Goal: Check status: Check status

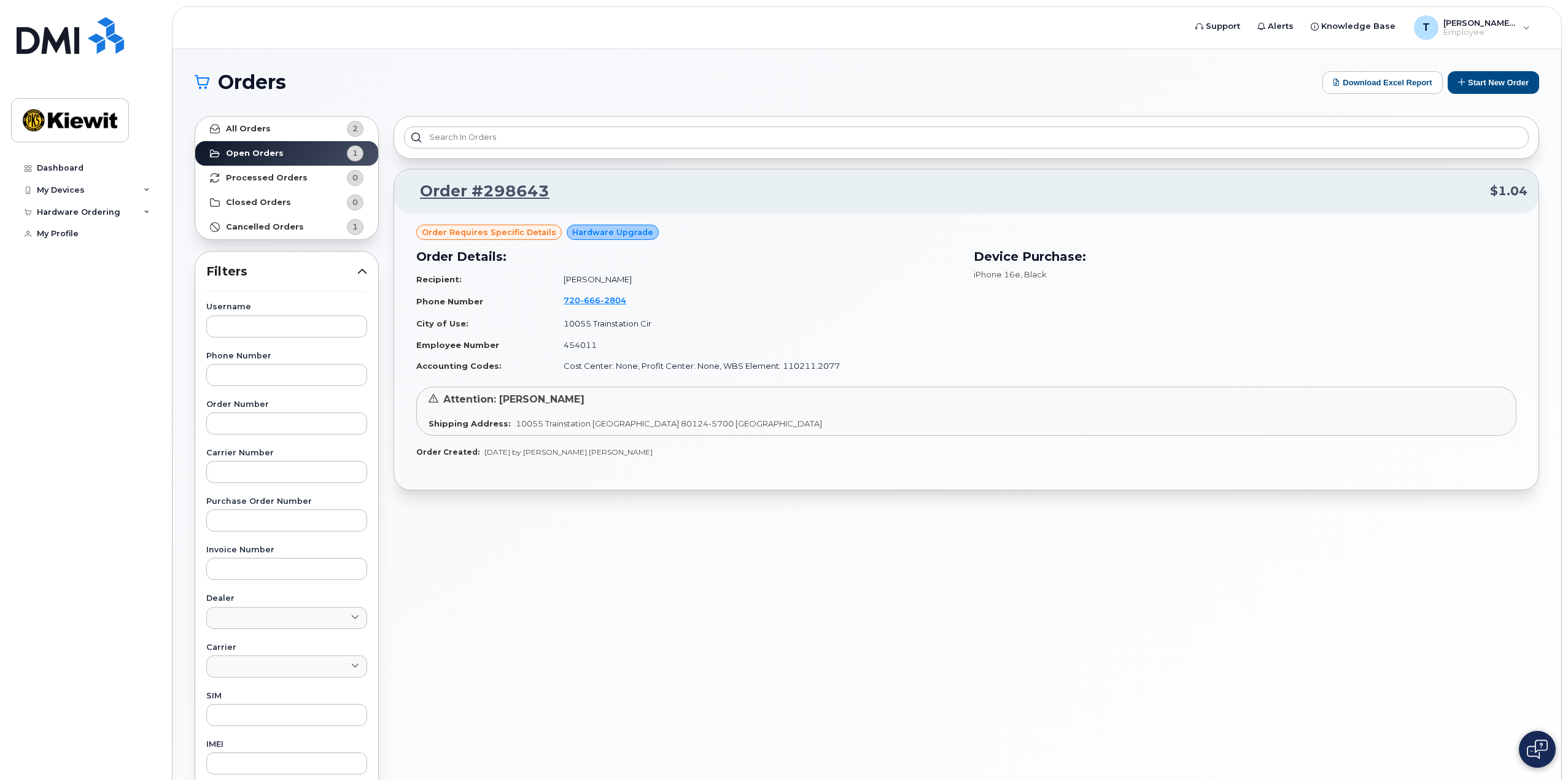
click at [477, 234] on span "Order requires Specific details" at bounding box center [489, 233] width 134 height 12
click at [476, 231] on span "Order requires Specific details" at bounding box center [489, 233] width 134 height 12
click at [532, 236] on span "Order requires Specific details" at bounding box center [489, 233] width 134 height 12
click at [260, 178] on strong "Processed Orders" at bounding box center [266, 178] width 82 height 10
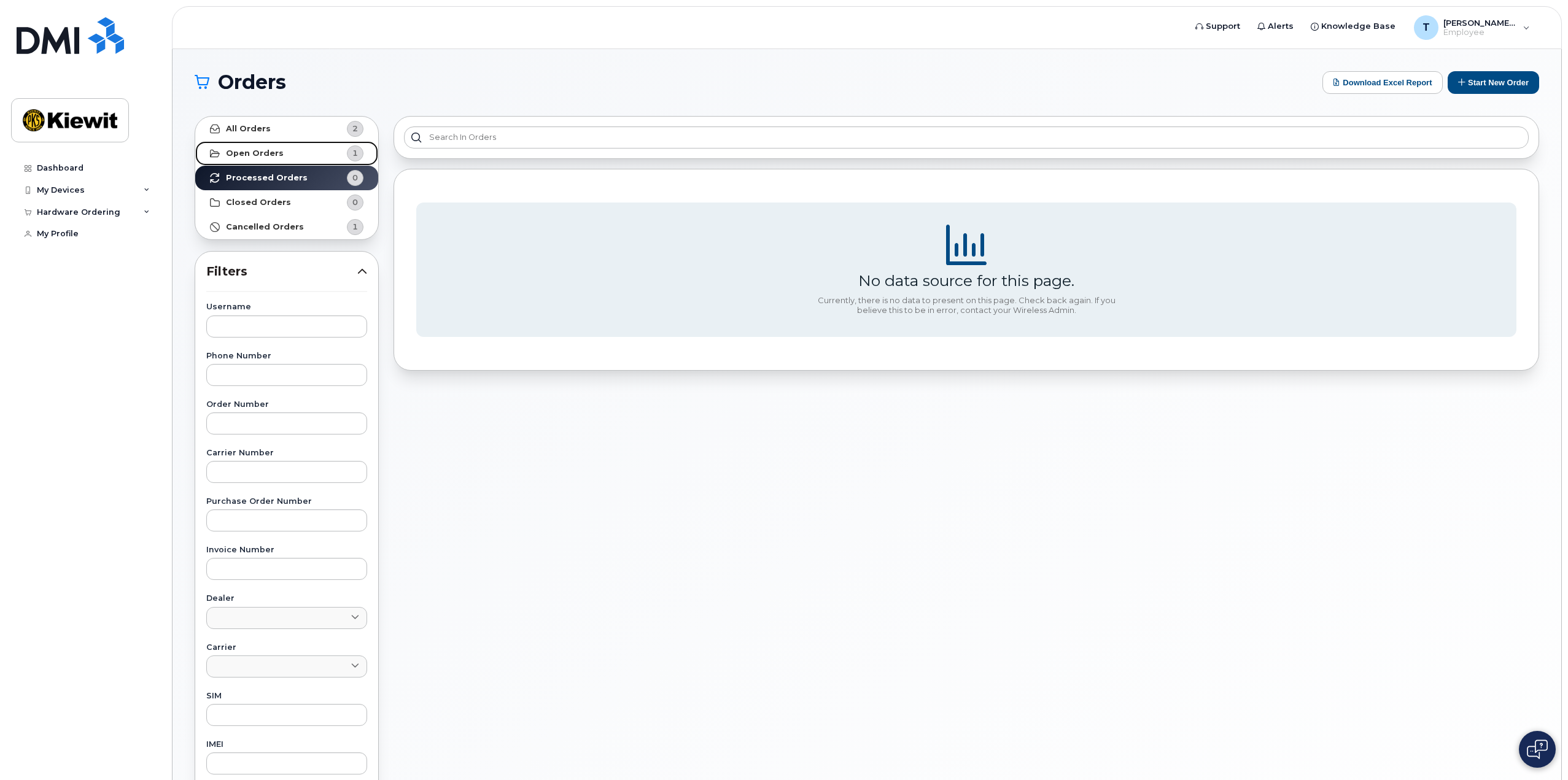
click at [267, 149] on strong "Open Orders" at bounding box center [254, 154] width 58 height 10
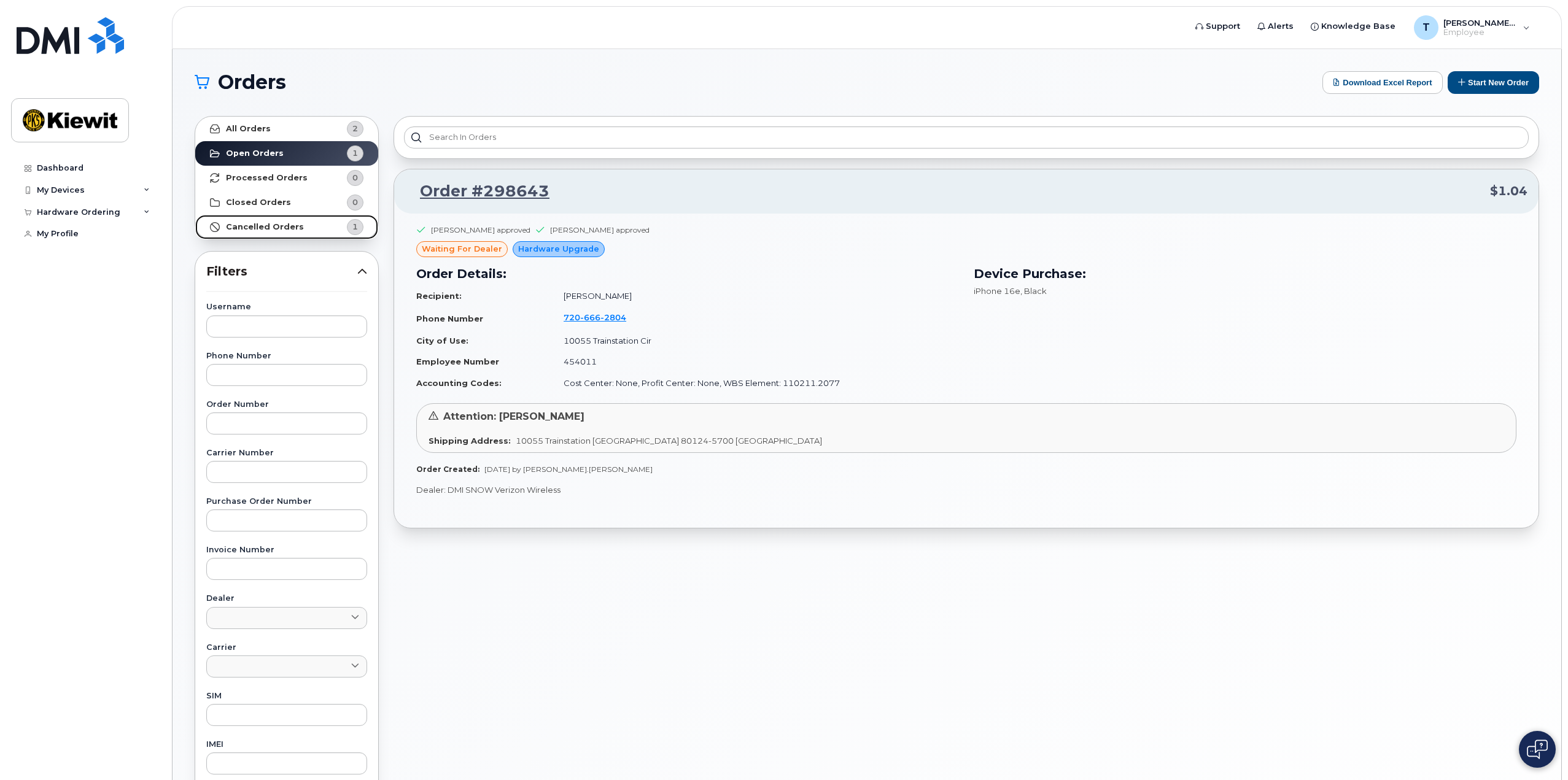
click at [264, 232] on link "Cancelled Orders 1" at bounding box center [287, 227] width 183 height 25
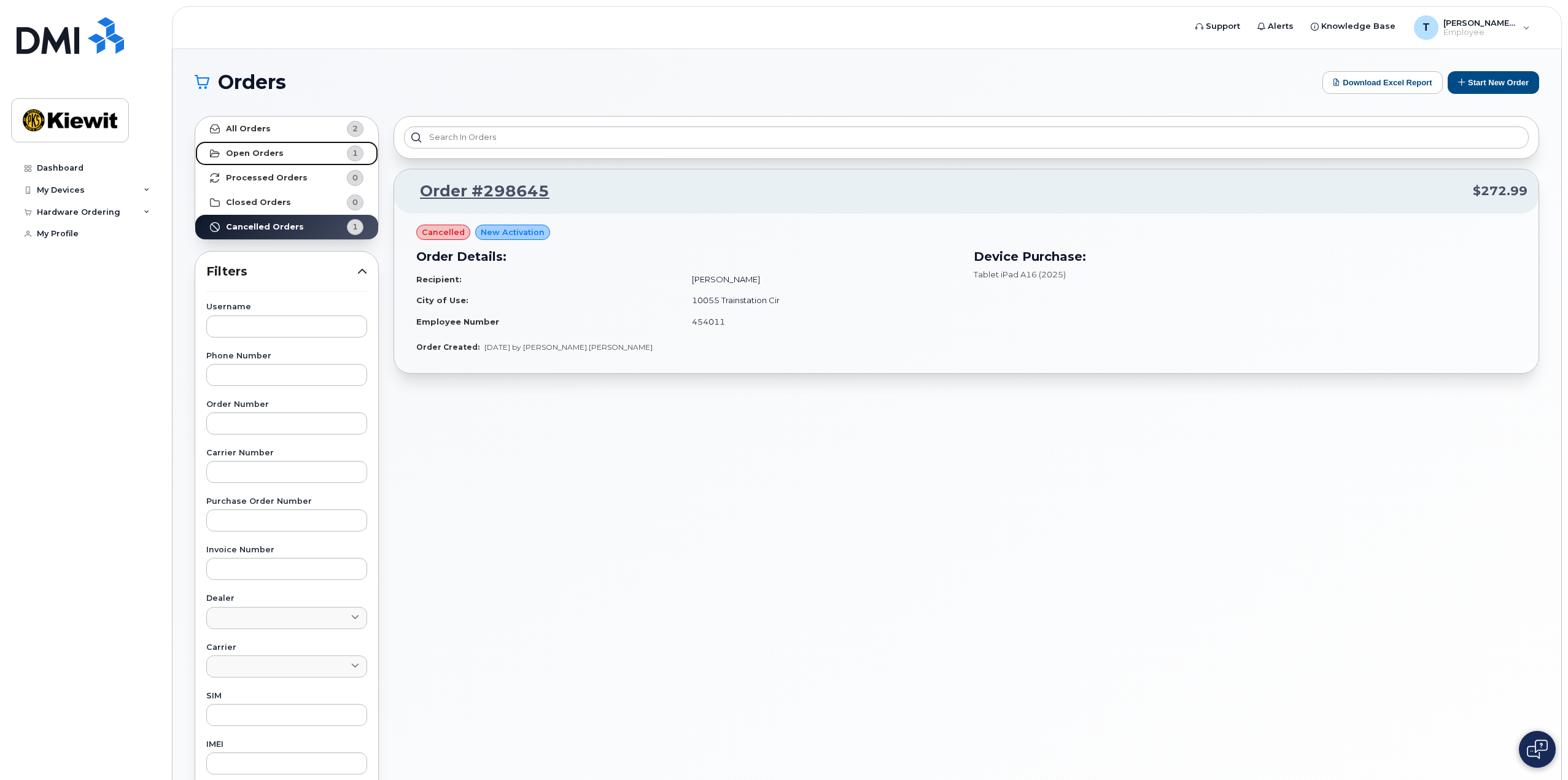
click at [295, 152] on link "Open Orders 1" at bounding box center [287, 153] width 183 height 25
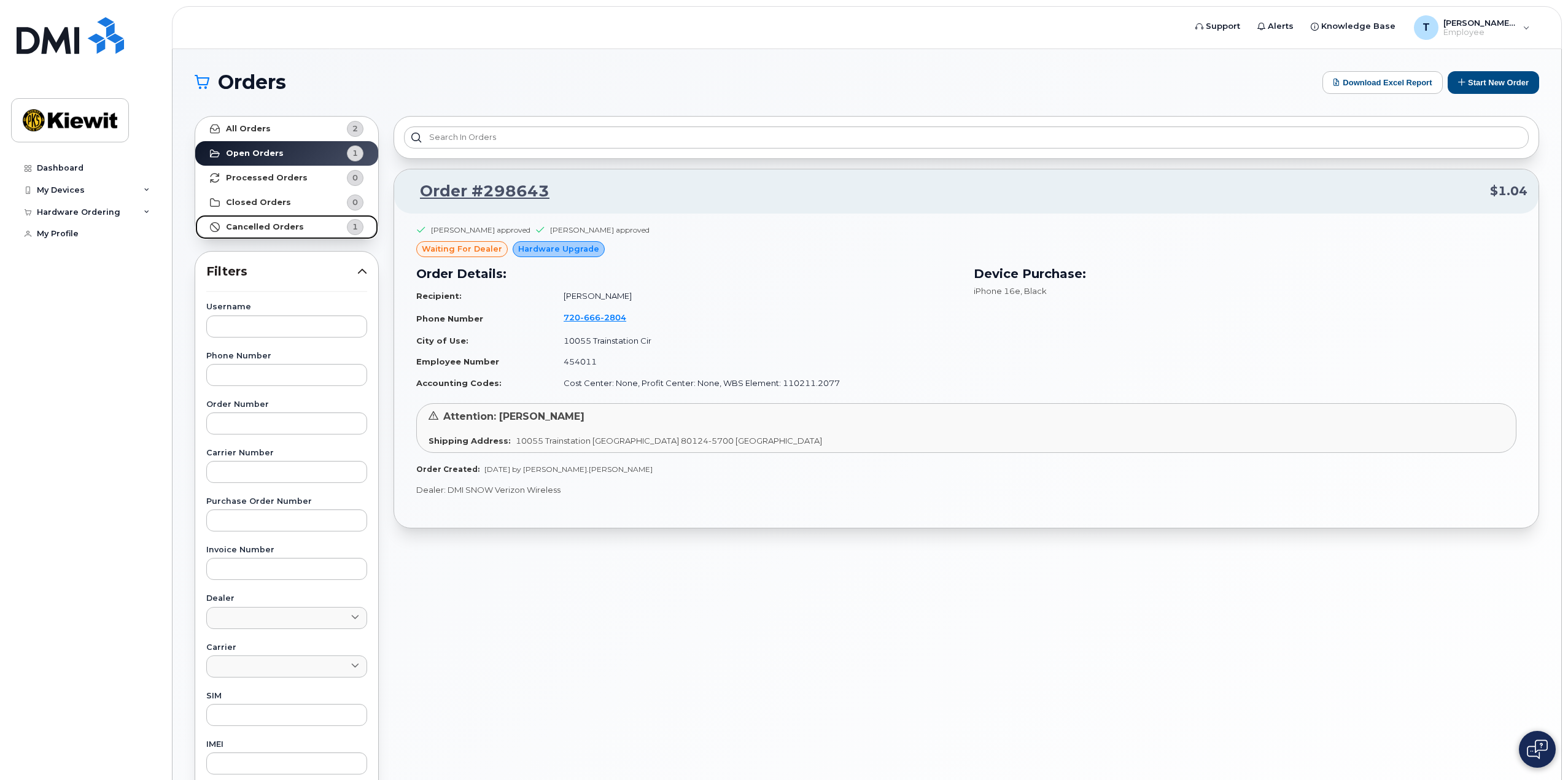
click at [268, 223] on strong "Cancelled Orders" at bounding box center [264, 227] width 78 height 10
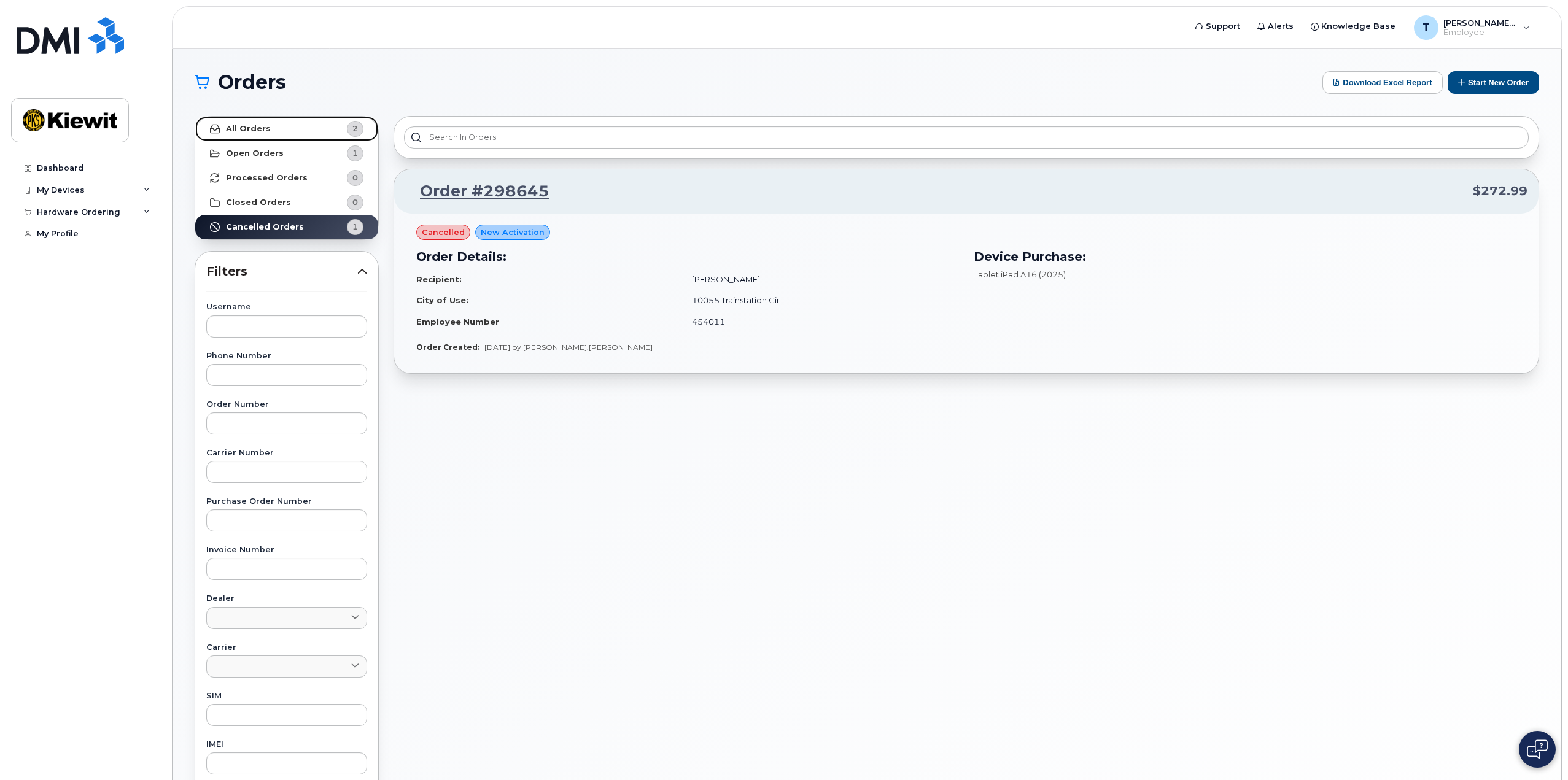
click at [220, 125] on link "All Orders 2" at bounding box center [287, 128] width 183 height 25
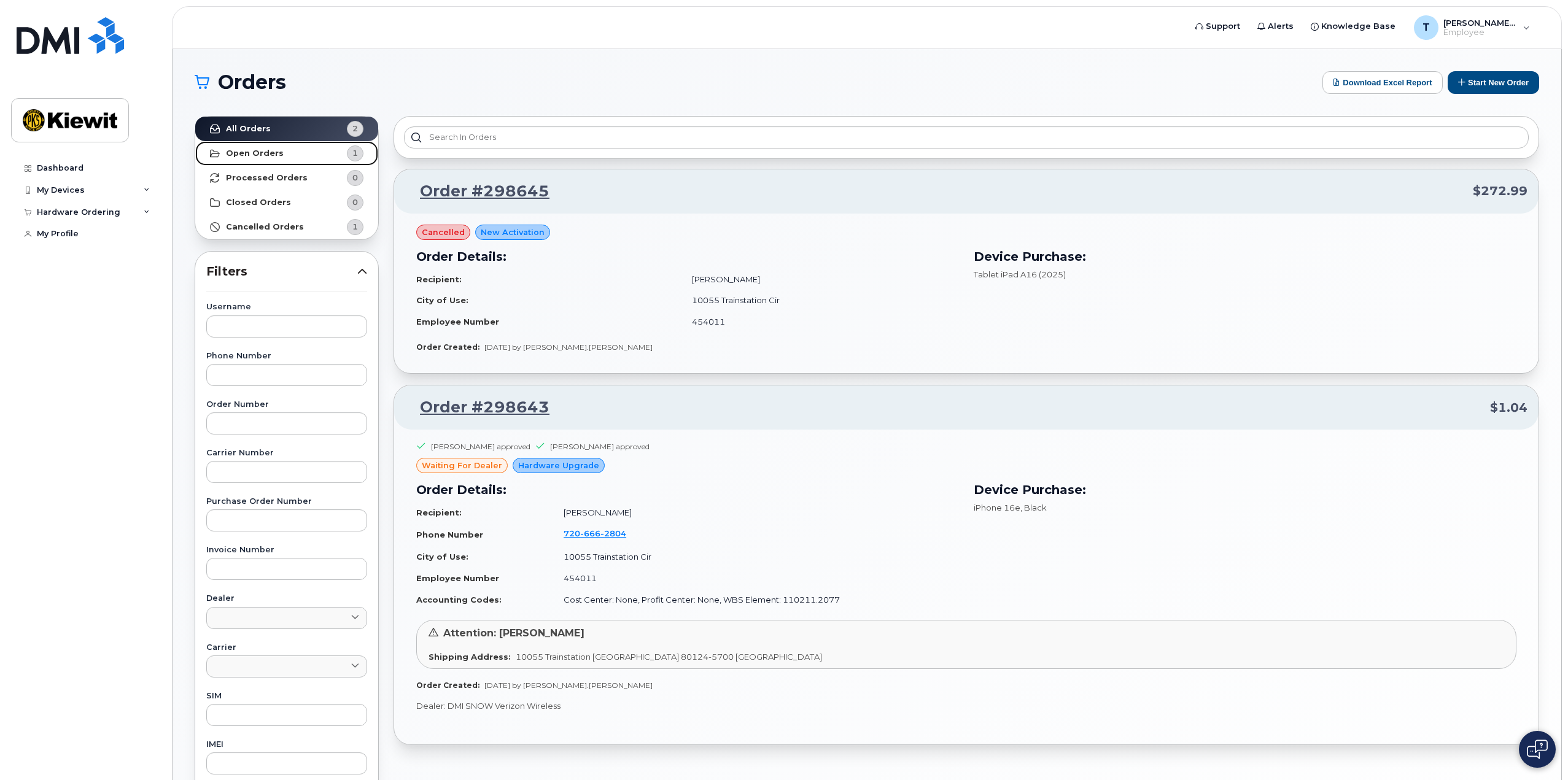
click at [273, 153] on strong "Open Orders" at bounding box center [254, 154] width 58 height 10
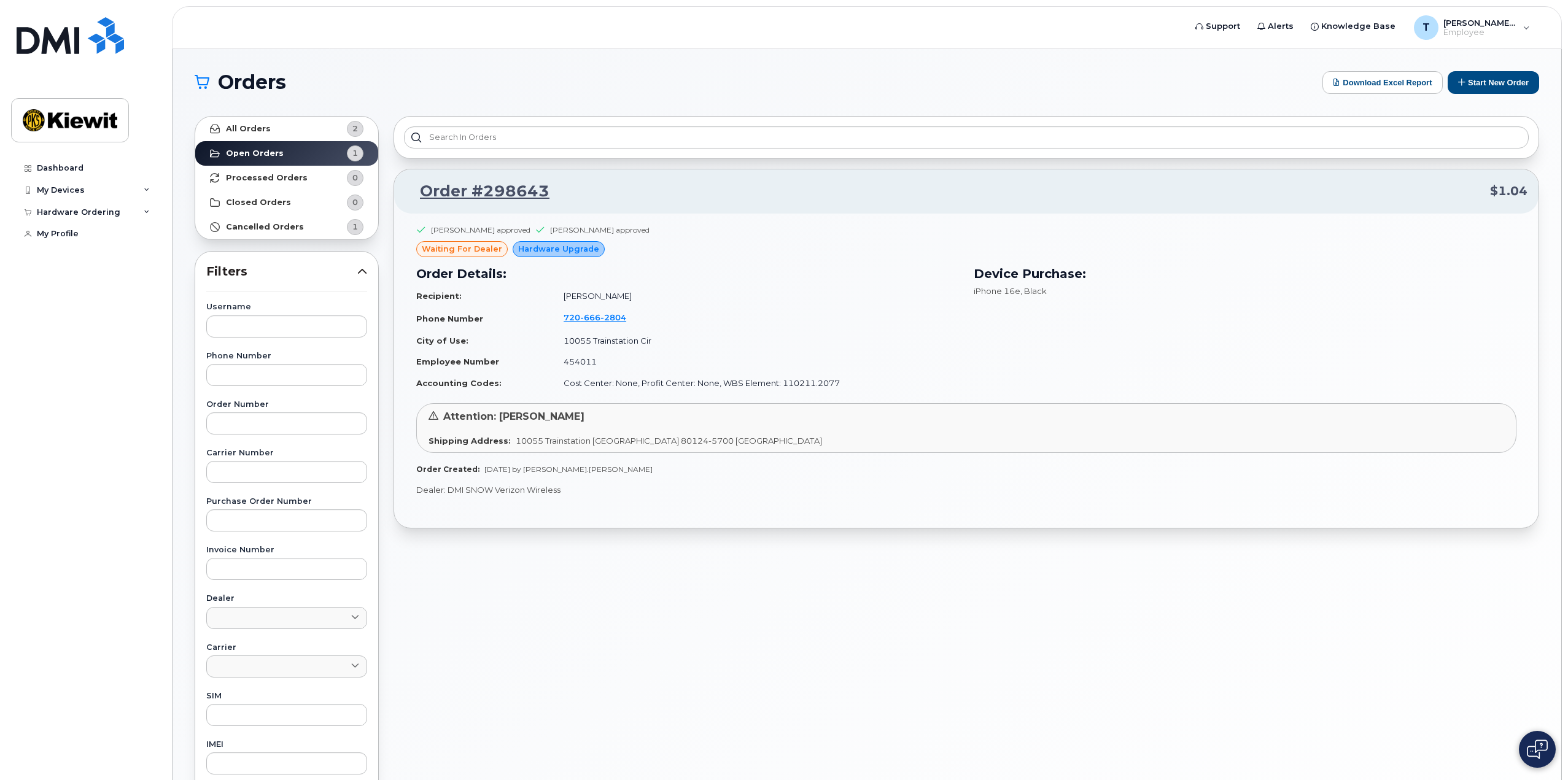
click at [653, 249] on div "[PERSON_NAME] approved [PERSON_NAME] approved waiting for dealer Hardware Upgra…" at bounding box center [966, 313] width 1101 height 177
click at [728, 502] on div "[PERSON_NAME] approved [PERSON_NAME] approved waiting for dealer Hardware Upgra…" at bounding box center [966, 371] width 1145 height 315
click at [249, 169] on link "Processed Orders 0" at bounding box center [287, 177] width 183 height 25
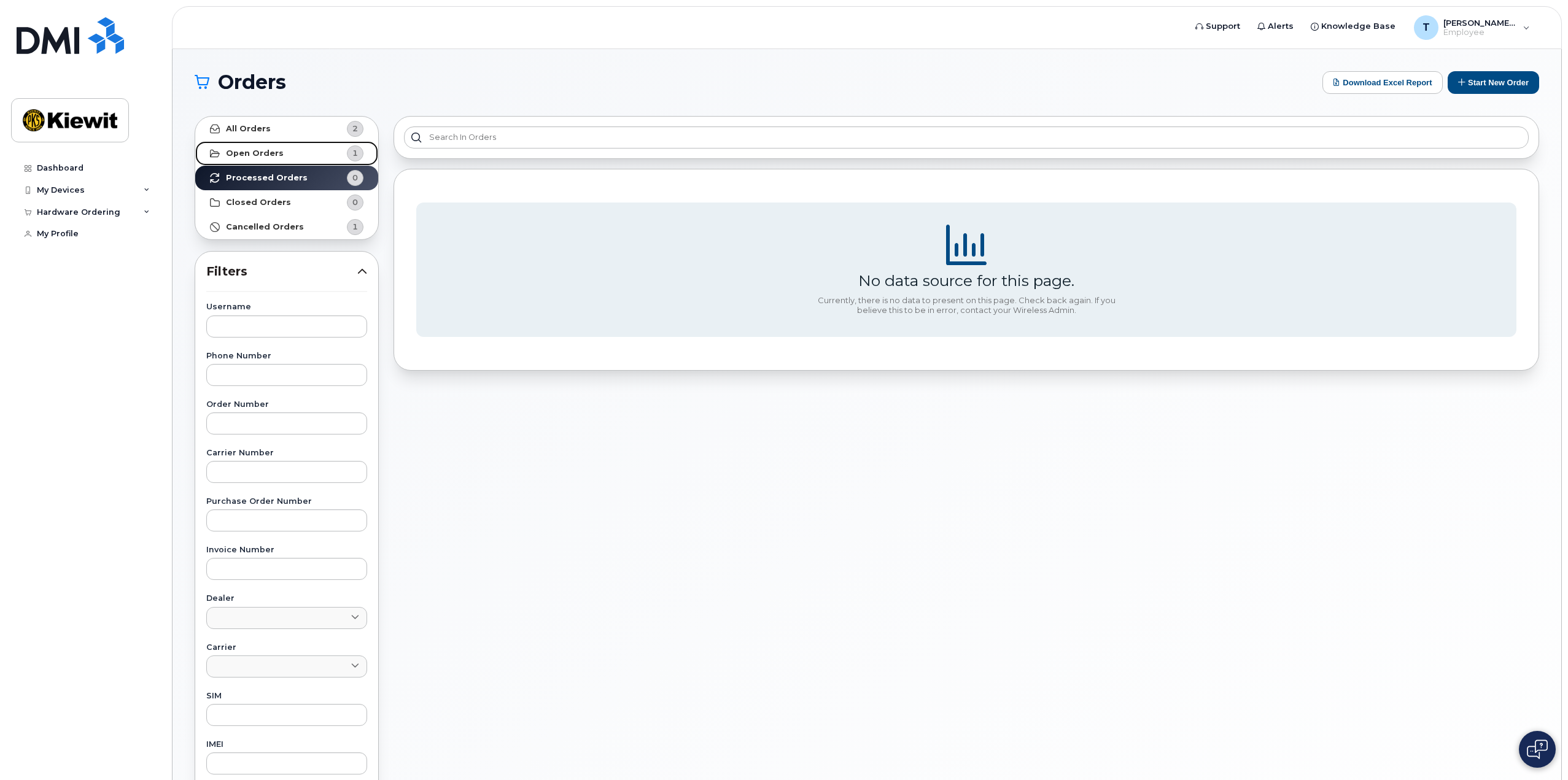
click at [253, 159] on link "Open Orders 1" at bounding box center [287, 153] width 183 height 25
click at [281, 181] on strong "Processed Orders" at bounding box center [266, 178] width 82 height 10
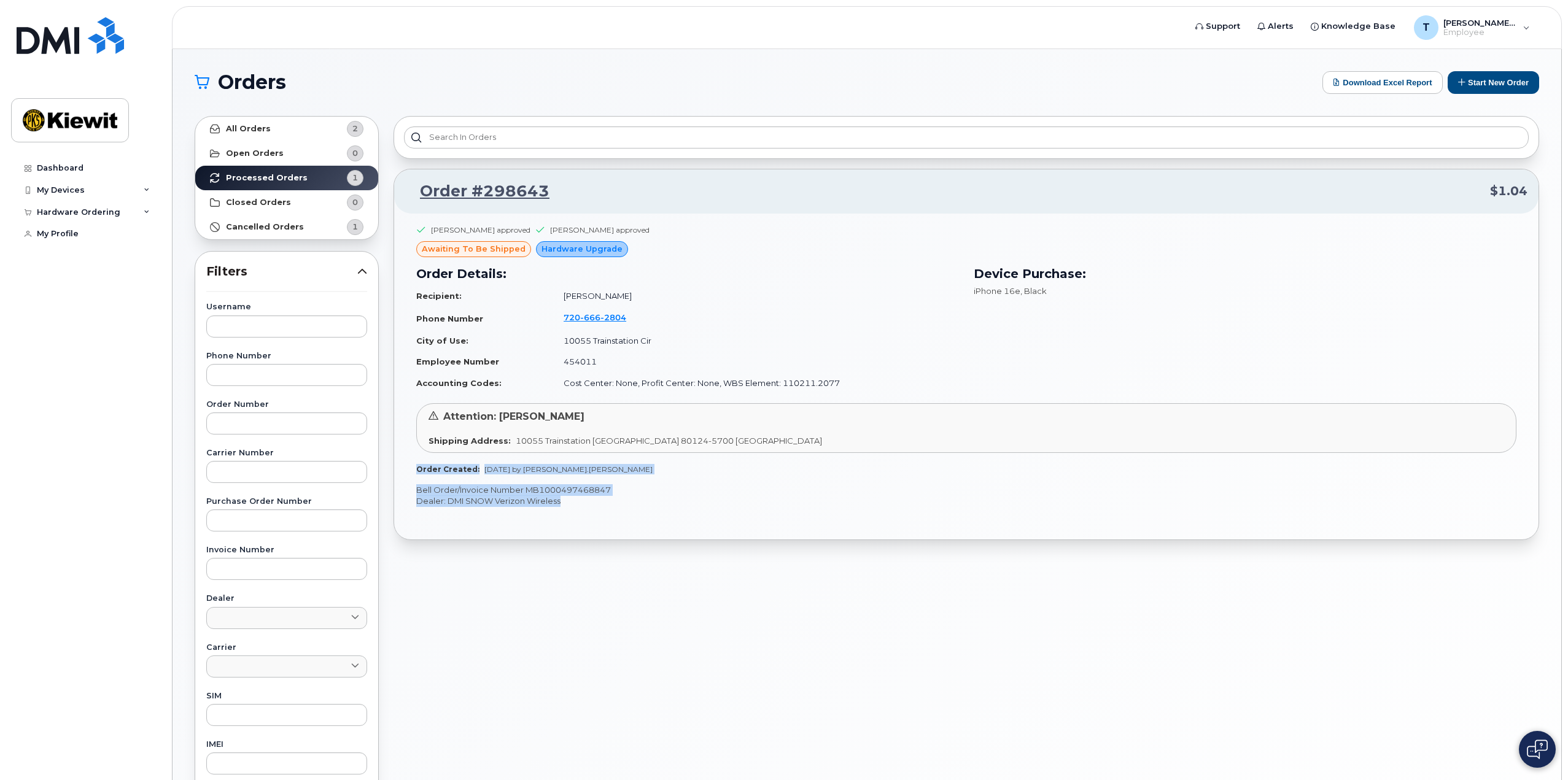
drag, startPoint x: 588, startPoint y: 500, endPoint x: 406, endPoint y: 466, distance: 185.1
click at [406, 466] on div "Jennifer Krussel approved Sharon Henry approved awaiting to be shipped Hardware…" at bounding box center [966, 377] width 1145 height 326
click at [597, 490] on p "Bell Order/Invoice Number MB1000497468847" at bounding box center [966, 490] width 1101 height 12
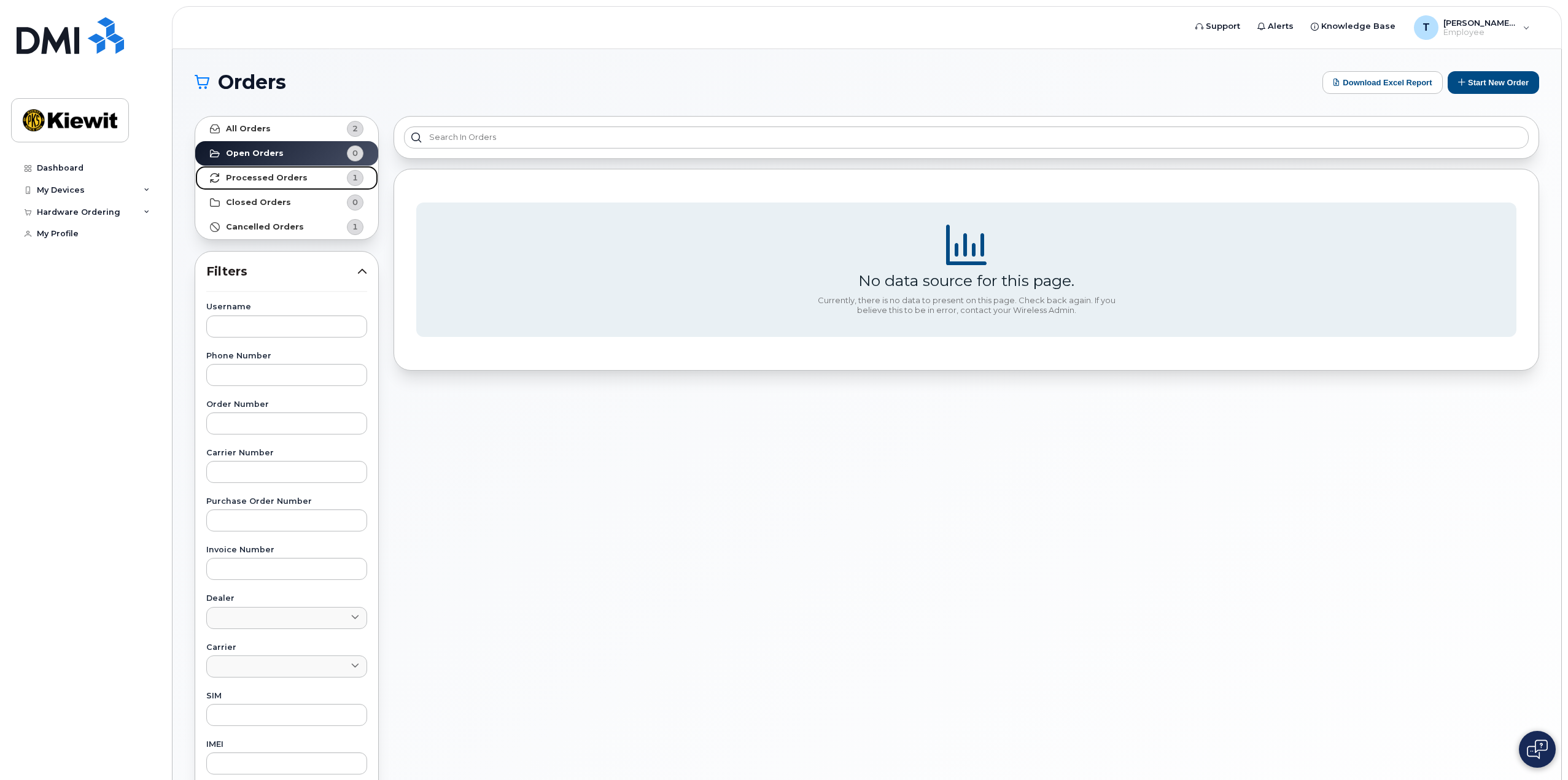
click at [253, 183] on link "Processed Orders 1" at bounding box center [287, 177] width 183 height 25
